Goal: Book appointment/travel/reservation

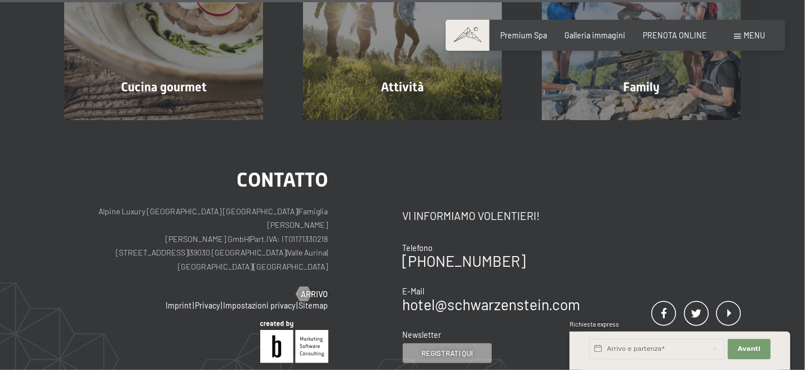
scroll to position [3163, 0]
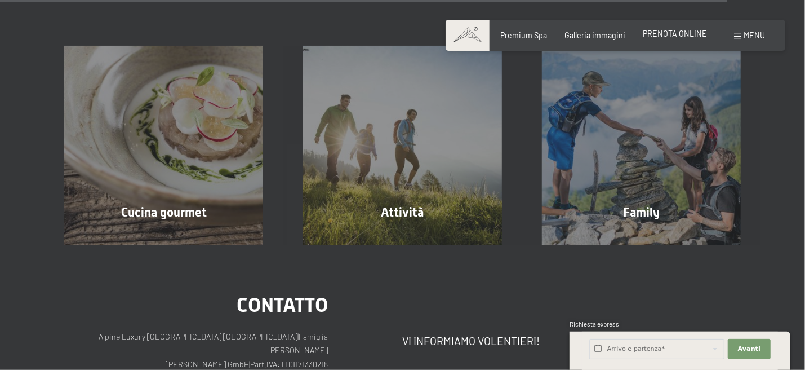
click at [681, 32] on span "PRENOTA ONLINE" at bounding box center [675, 34] width 64 height 10
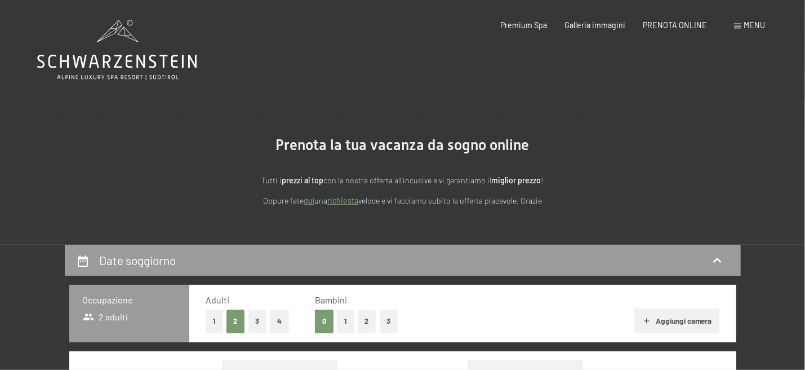
click at [763, 24] on span "Menu" at bounding box center [755, 25] width 21 height 10
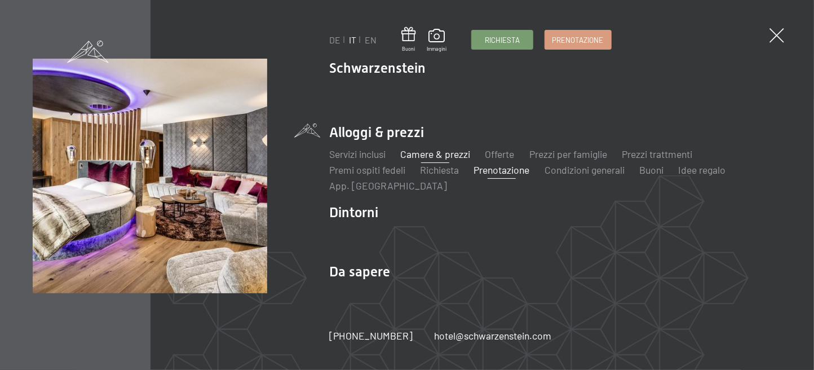
click at [457, 150] on link "Camere & prezzi" at bounding box center [435, 154] width 70 height 12
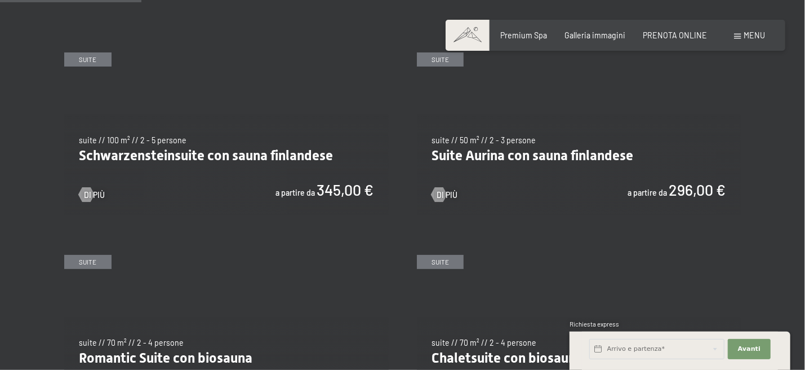
scroll to position [563, 0]
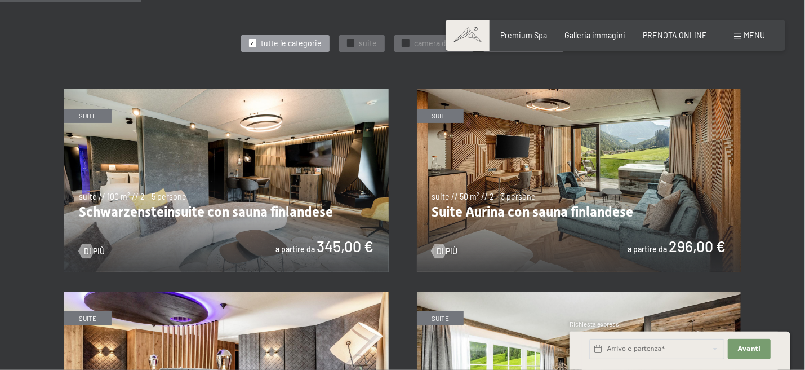
click at [349, 192] on img at bounding box center [226, 180] width 325 height 183
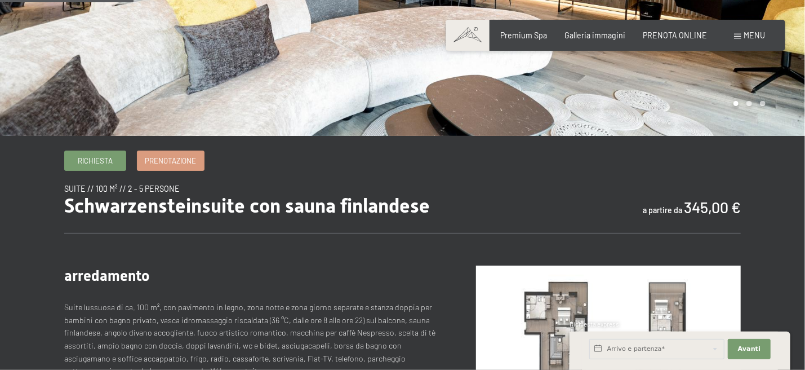
scroll to position [225, 0]
